Goal: Find specific page/section: Find specific page/section

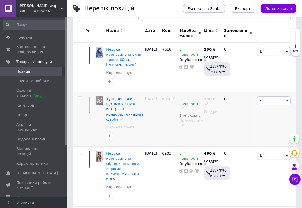
scroll to position [113, 0]
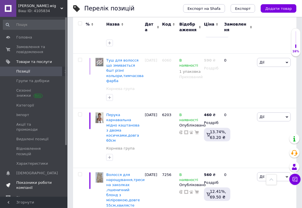
click at [38, 180] on span "Показники роботи компанії" at bounding box center [34, 185] width 36 height 10
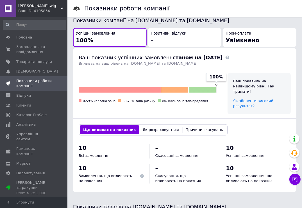
scroll to position [38, 0]
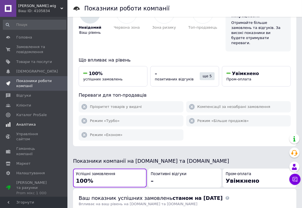
click at [28, 125] on span "Аналітика" at bounding box center [25, 124] width 19 height 5
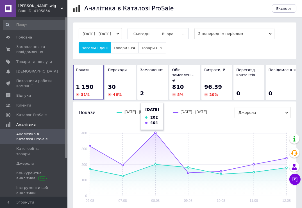
scroll to position [28, 0]
